Goal: Task Accomplishment & Management: Use online tool/utility

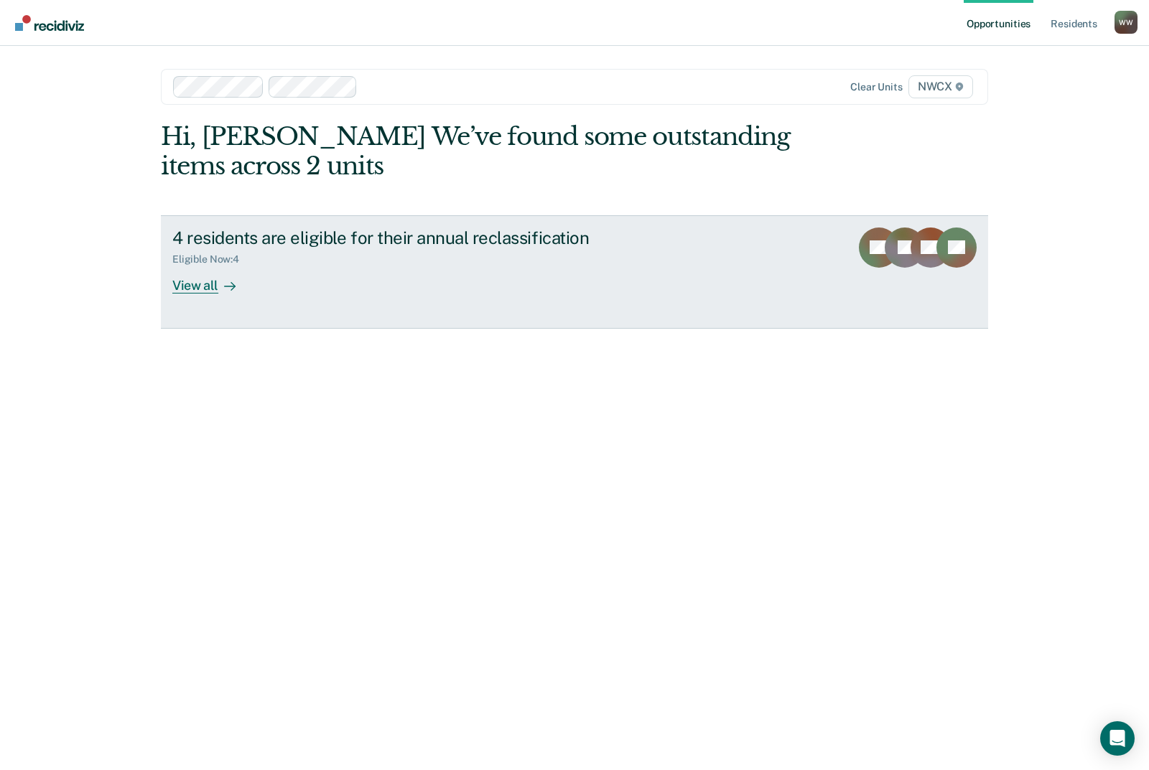
click at [184, 279] on div "View all" at bounding box center [212, 280] width 80 height 28
